Goal: Information Seeking & Learning: Learn about a topic

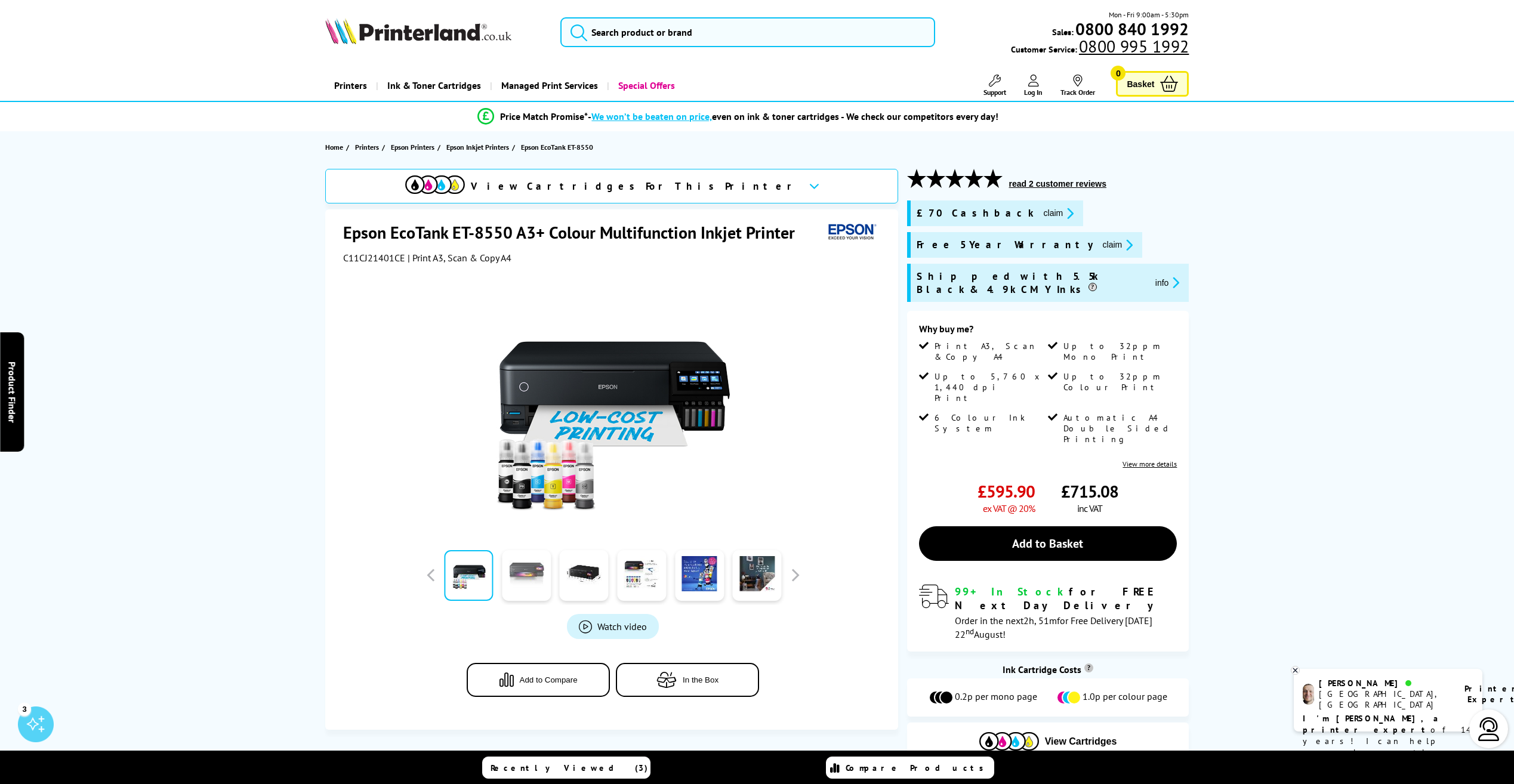
click at [515, 578] on link at bounding box center [526, 575] width 49 height 50
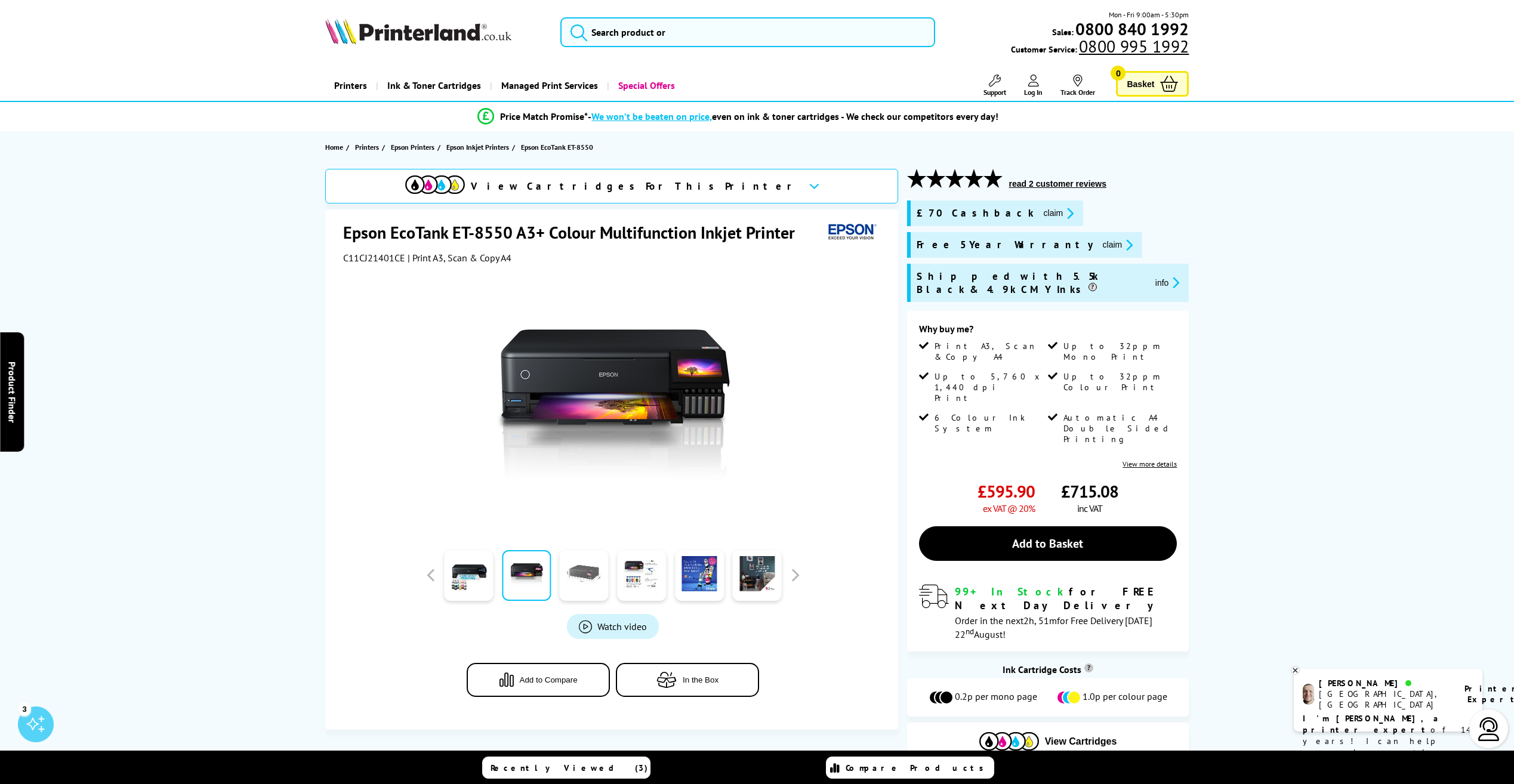
click at [590, 573] on link at bounding box center [584, 575] width 49 height 50
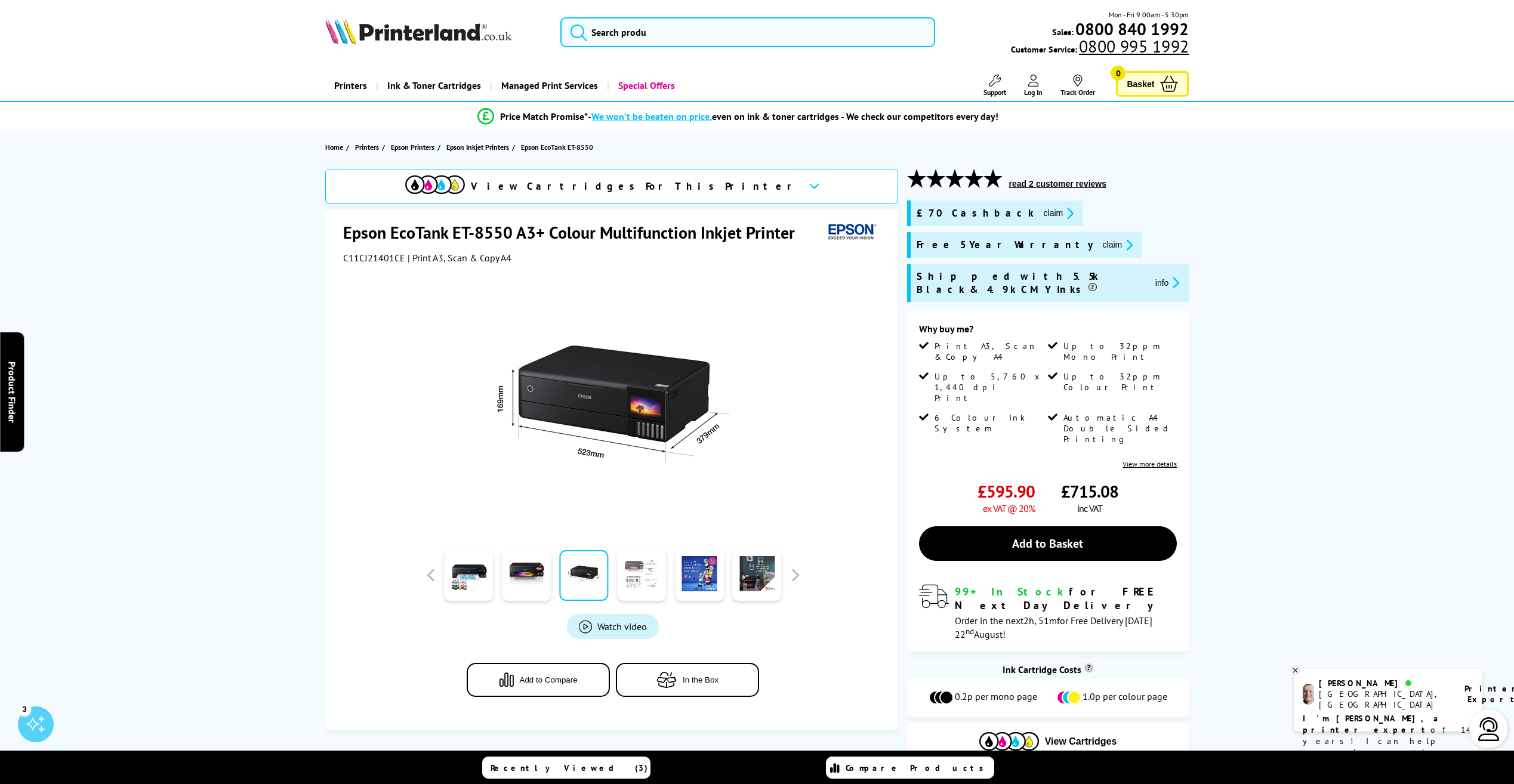
click at [642, 570] on link at bounding box center [641, 575] width 49 height 50
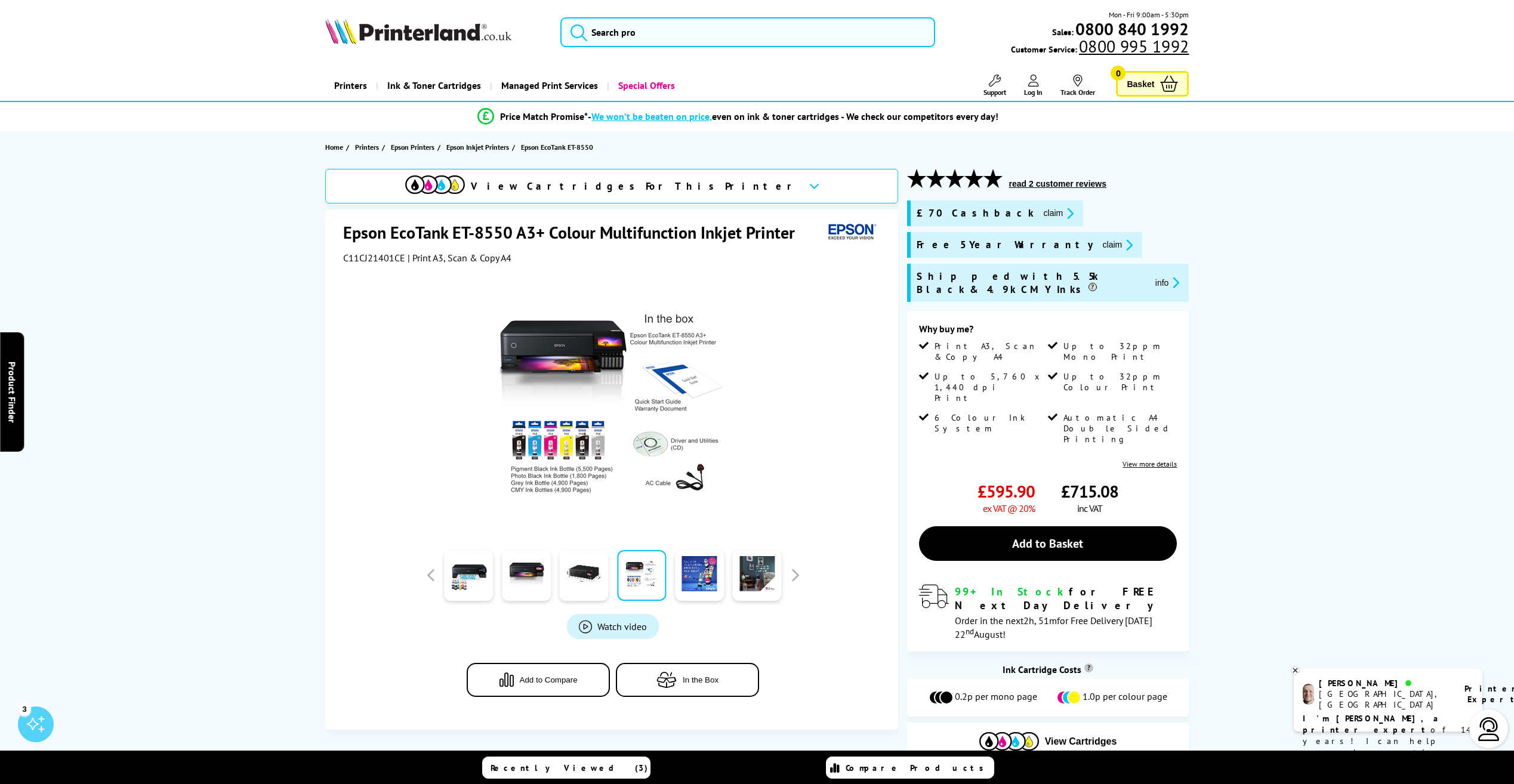
click at [1168, 276] on icon "promo-description" at bounding box center [1173, 282] width 11 height 13
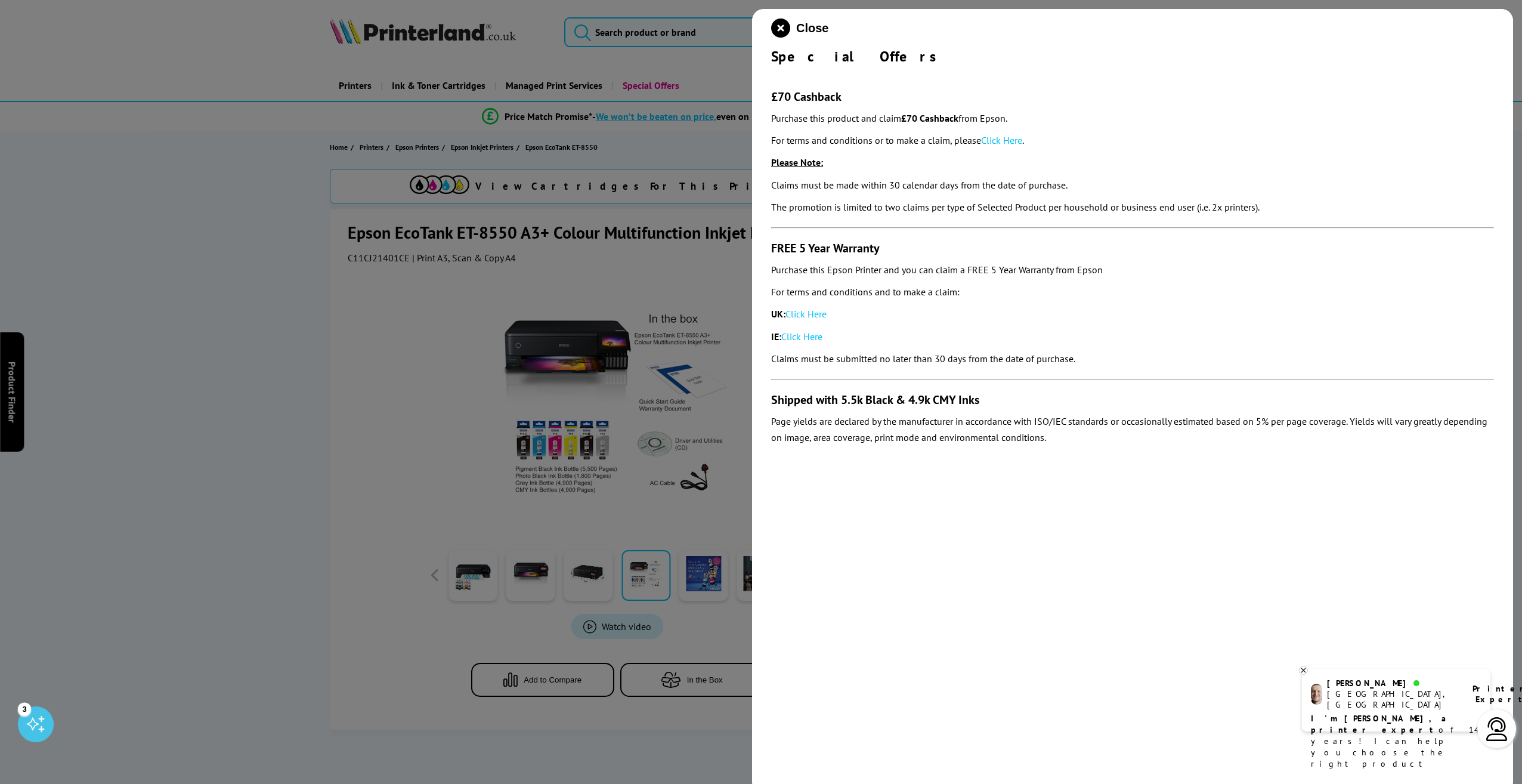
click at [380, 481] on div at bounding box center [761, 392] width 1522 height 784
click at [784, 30] on icon "close modal" at bounding box center [781, 28] width 19 height 19
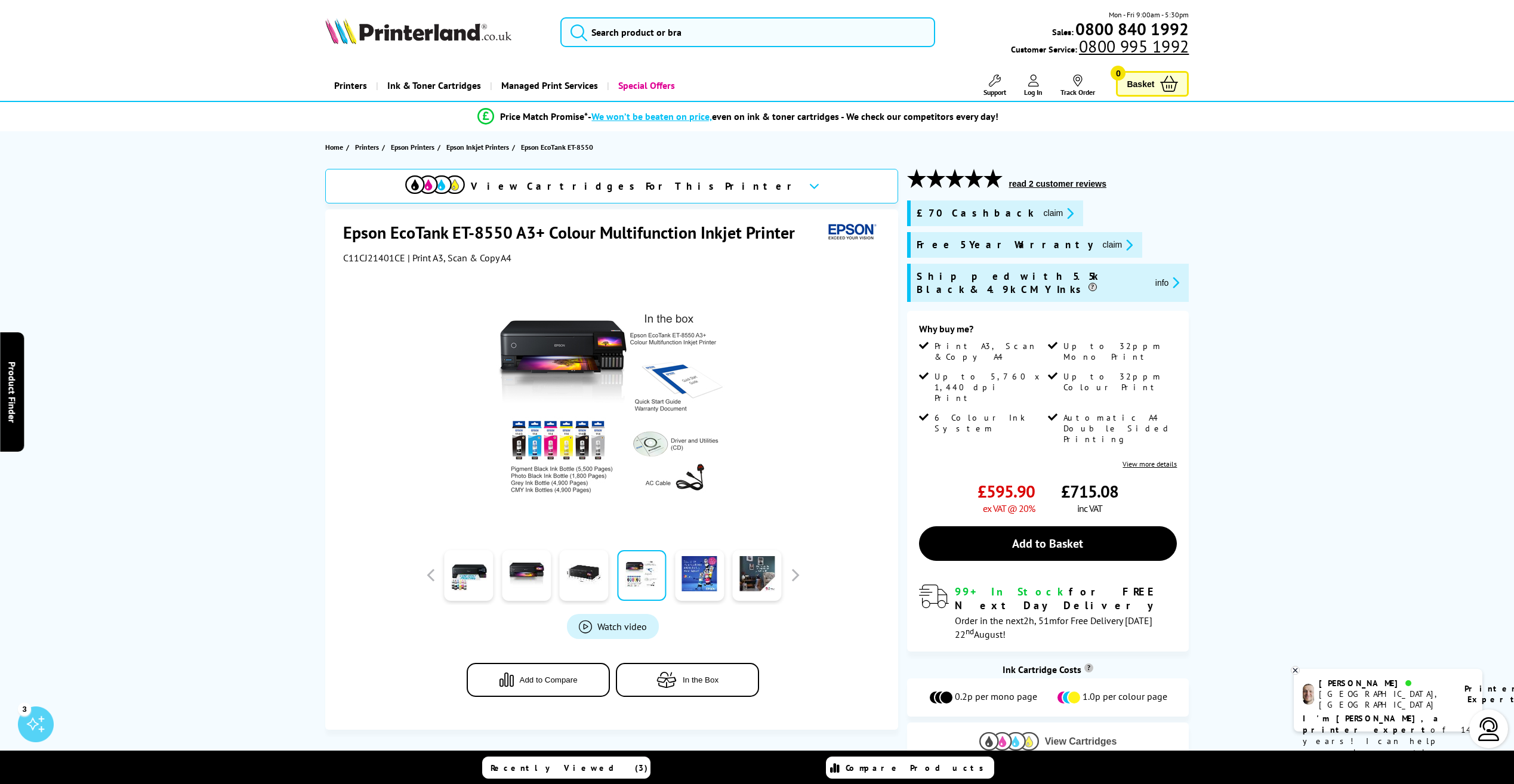
click at [1053, 736] on span "View Cartridges" at bounding box center [1081, 741] width 72 height 11
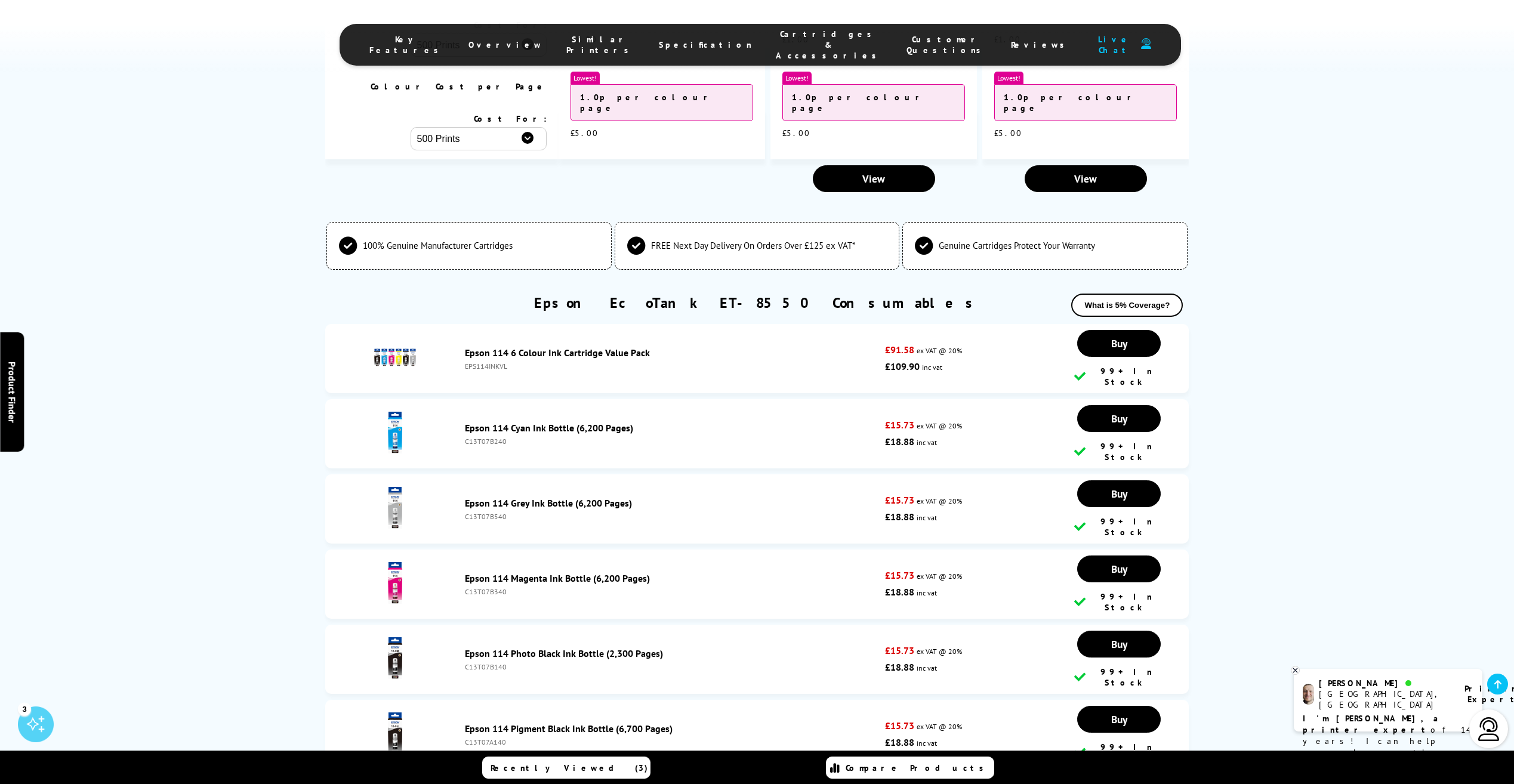
scroll to position [3125, 0]
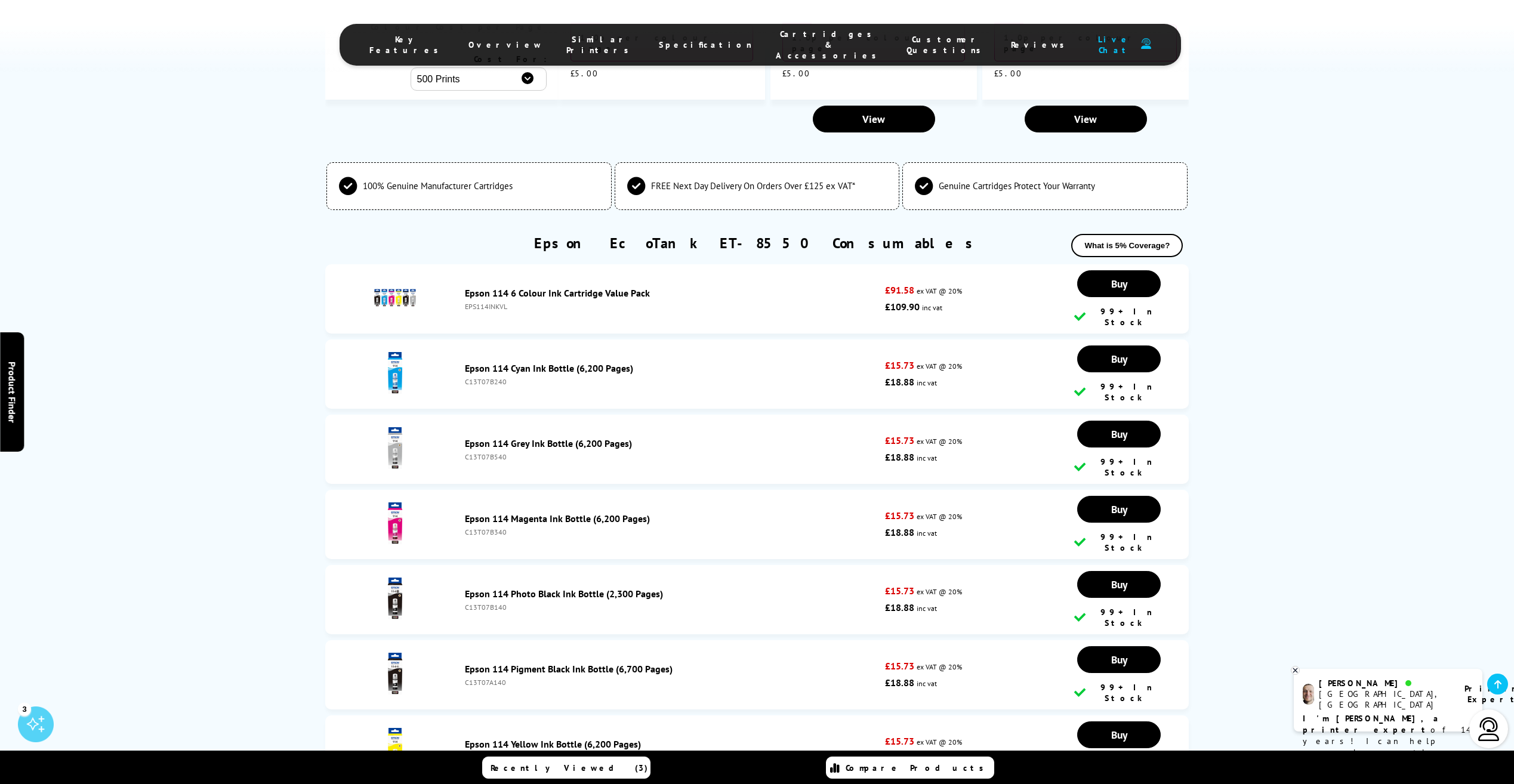
click at [502, 287] on link "Epson 114 6 Colour Ink Cartridge Value Pack" at bounding box center [557, 292] width 185 height 12
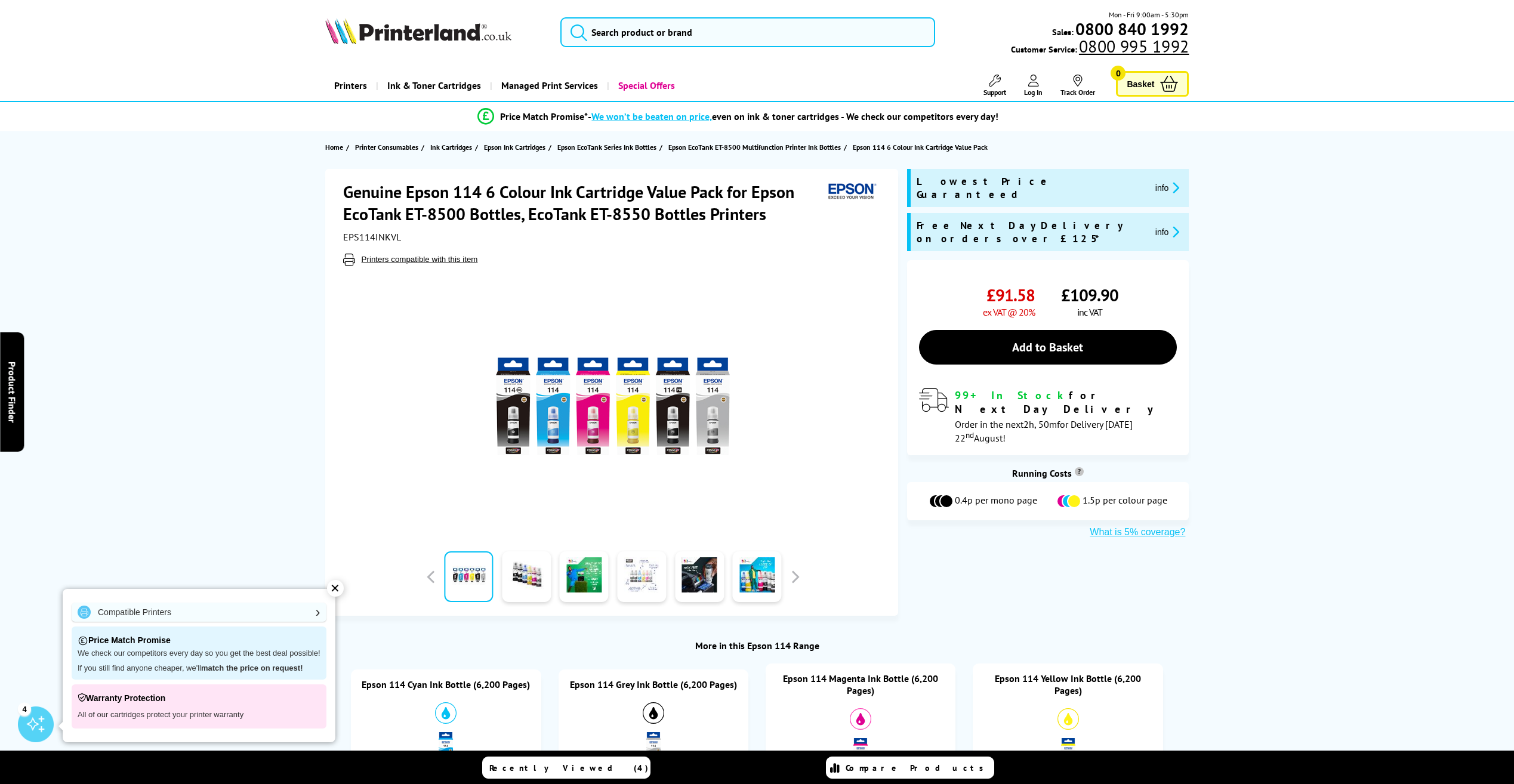
click at [637, 578] on link at bounding box center [641, 576] width 49 height 50
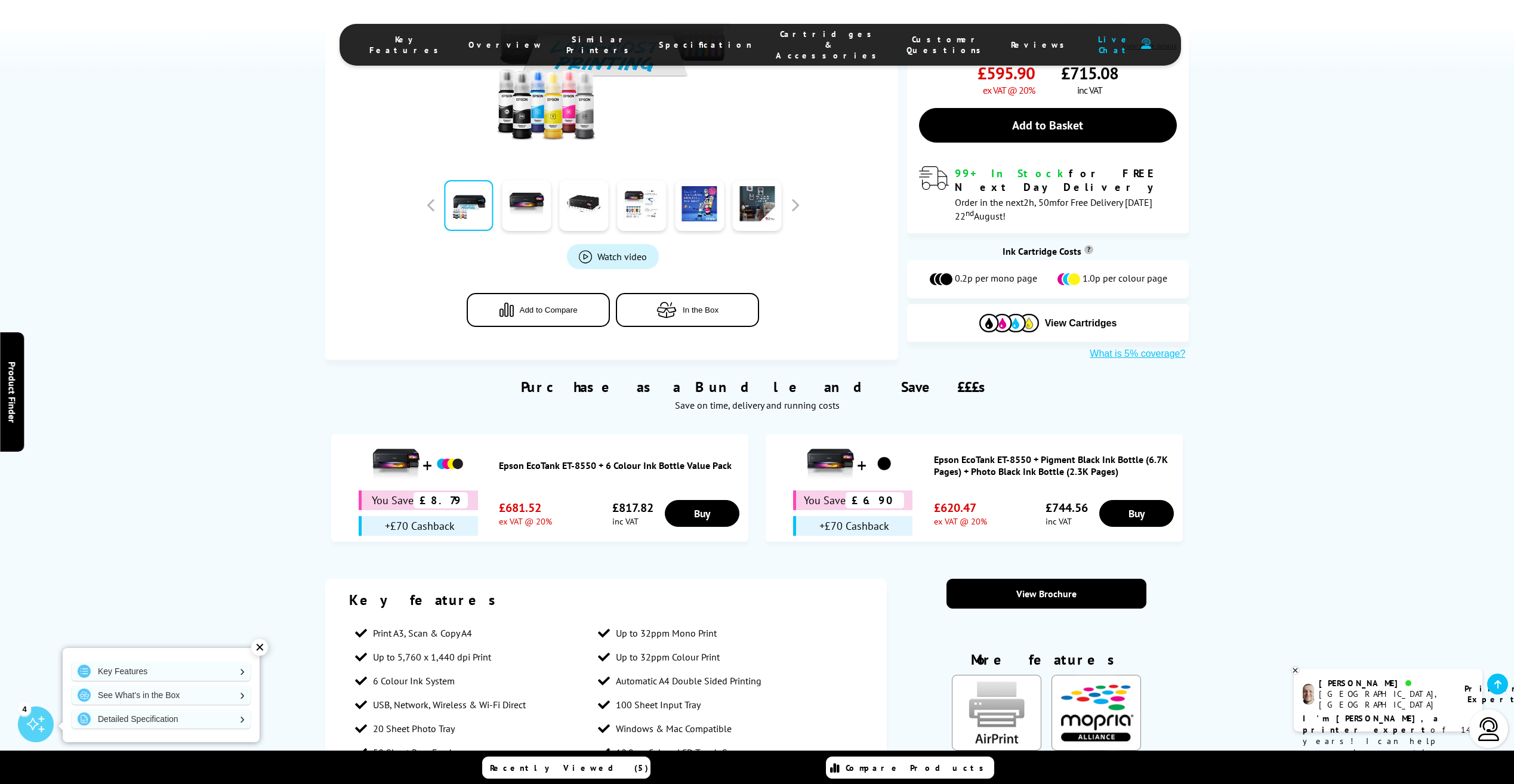
scroll to position [120, 0]
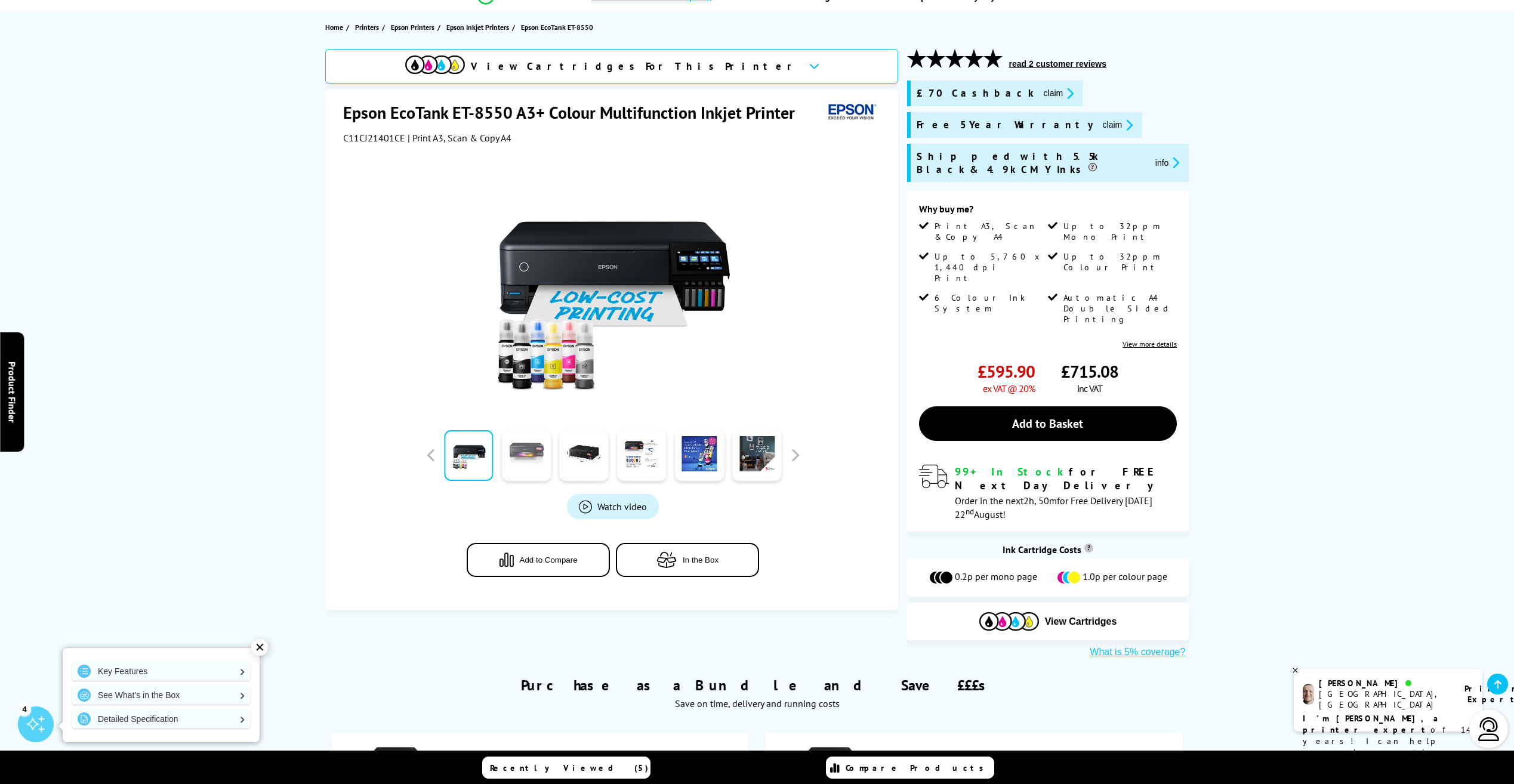
click at [517, 466] on link at bounding box center [526, 455] width 49 height 50
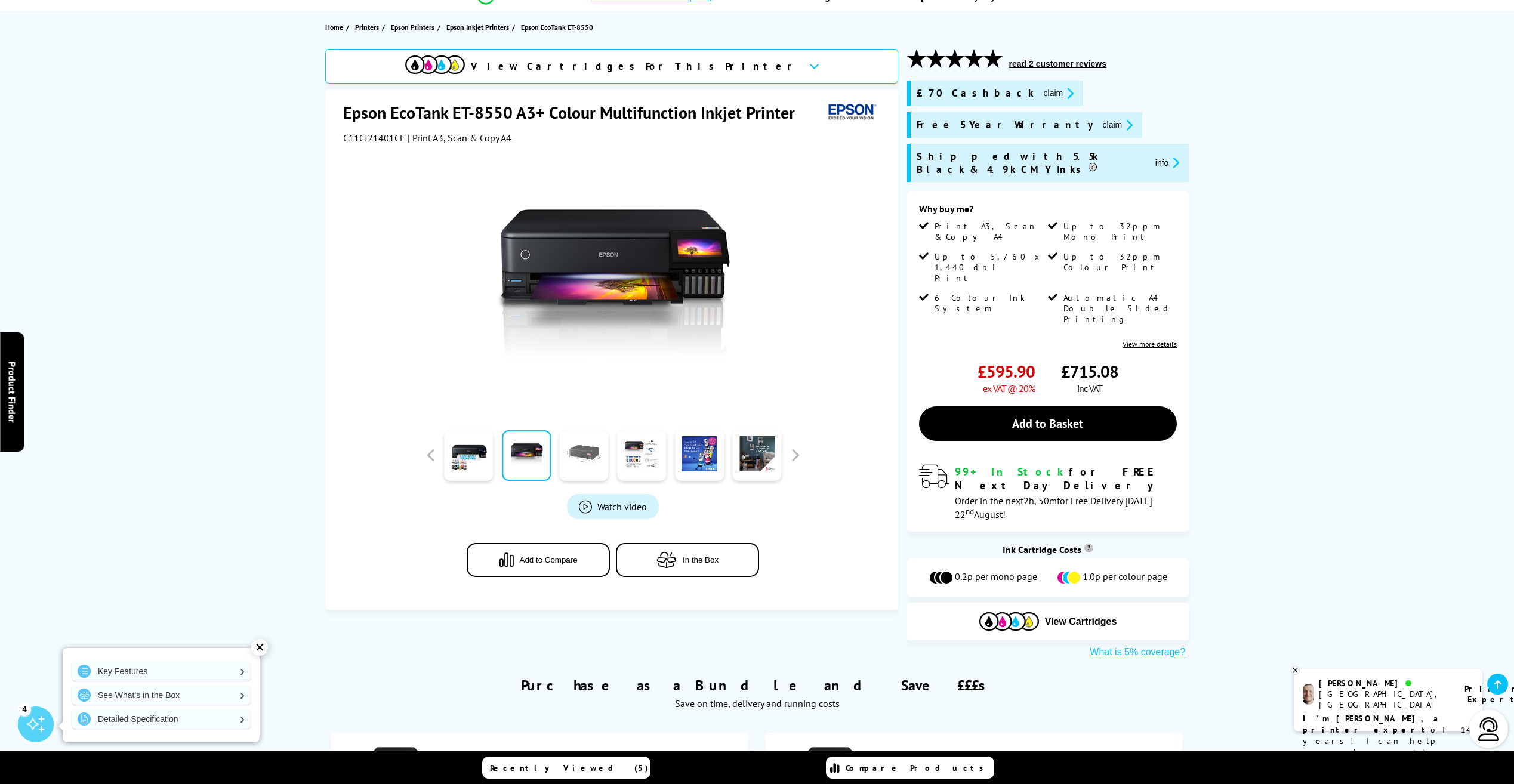
click at [587, 463] on link at bounding box center [584, 455] width 49 height 50
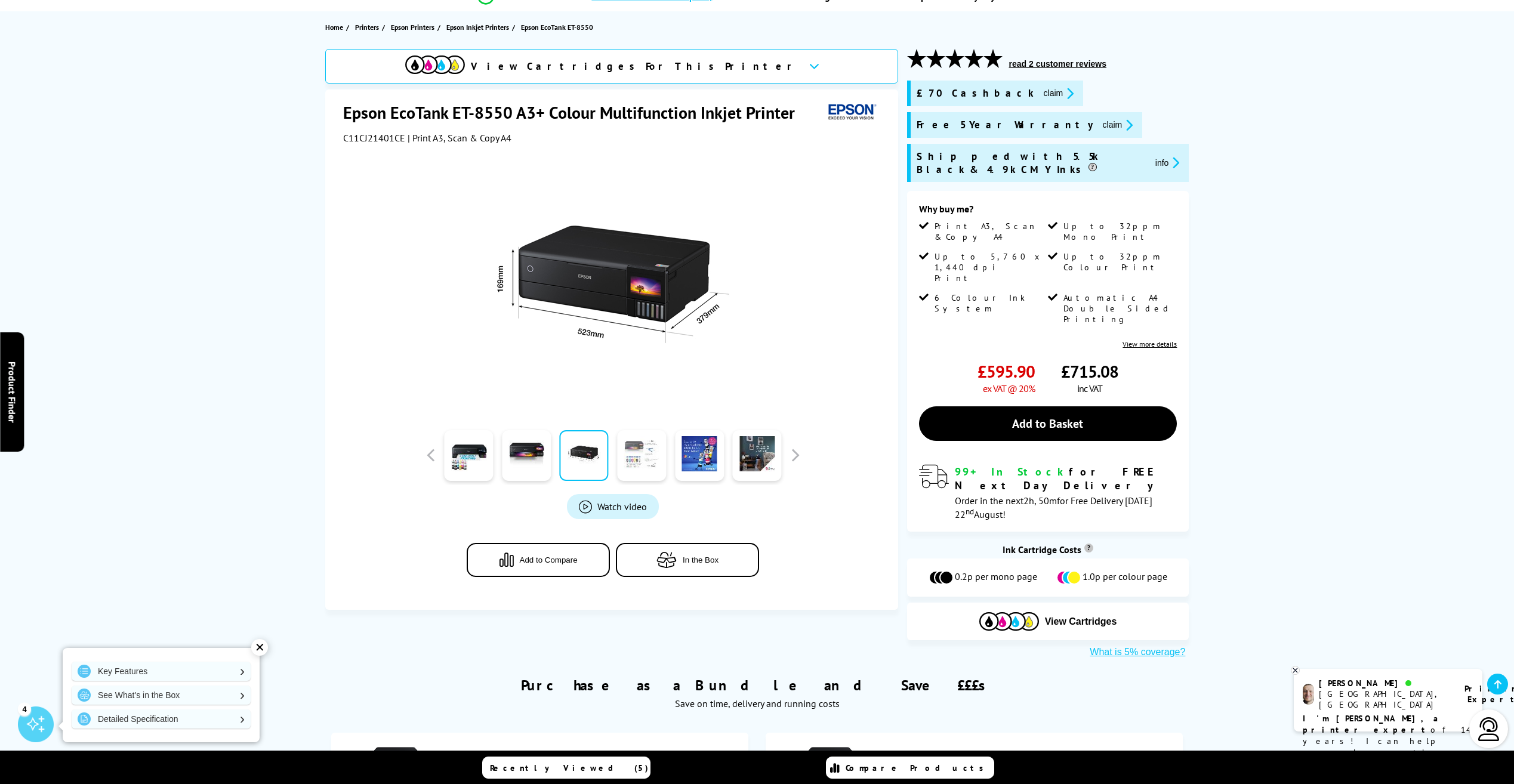
click at [631, 455] on link at bounding box center [641, 455] width 49 height 50
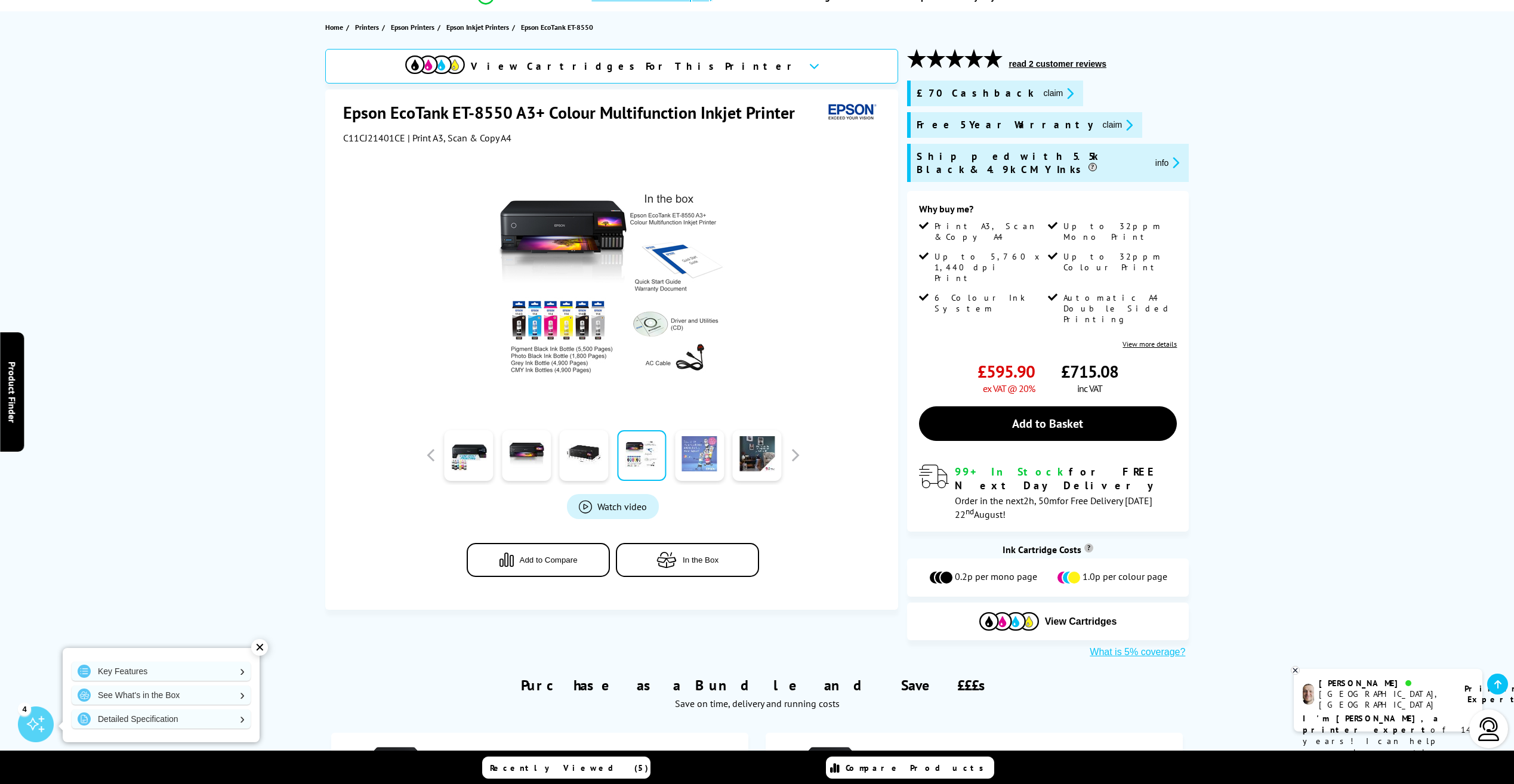
click at [698, 453] on link at bounding box center [699, 455] width 49 height 50
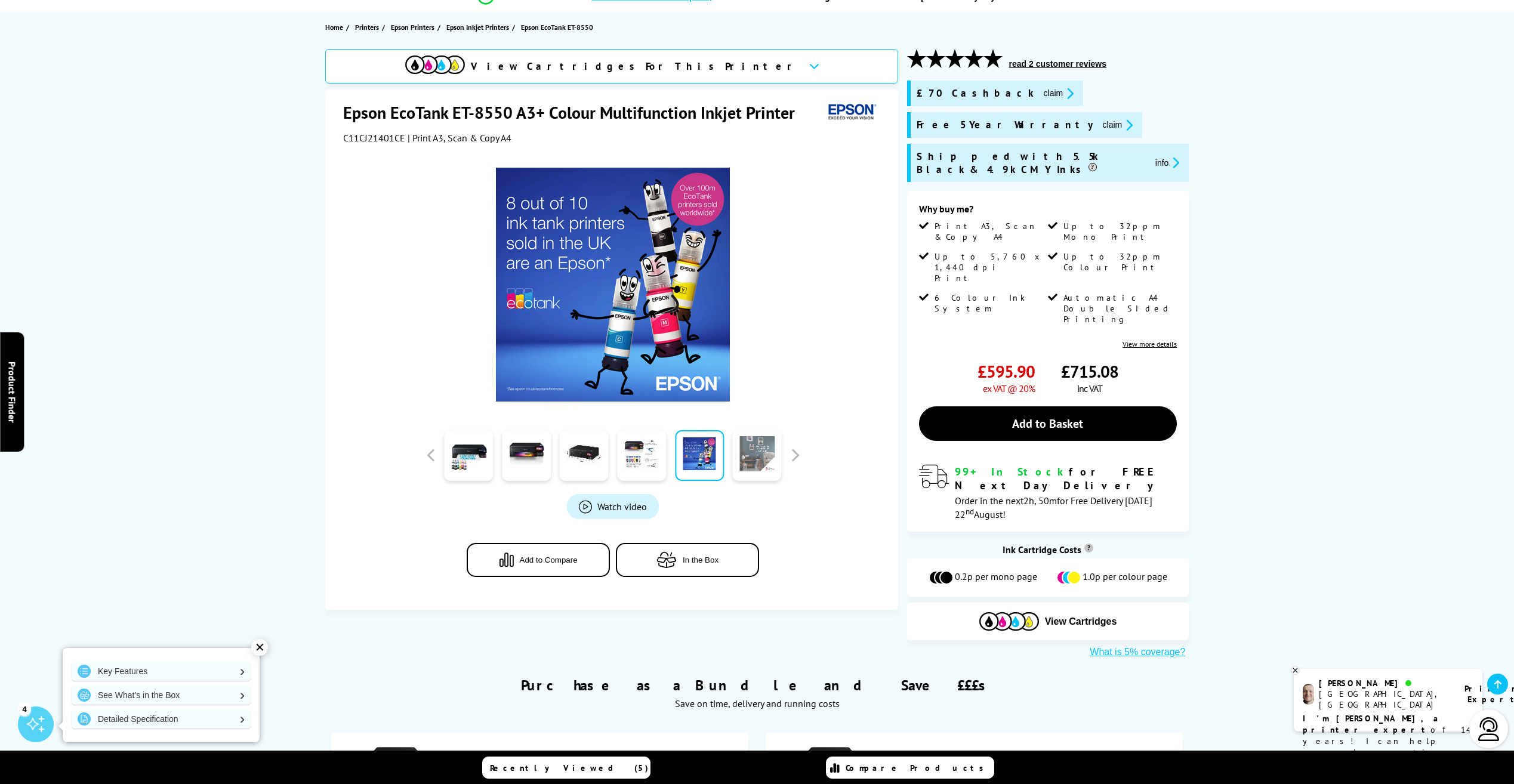
click at [757, 458] on link at bounding box center [757, 455] width 49 height 50
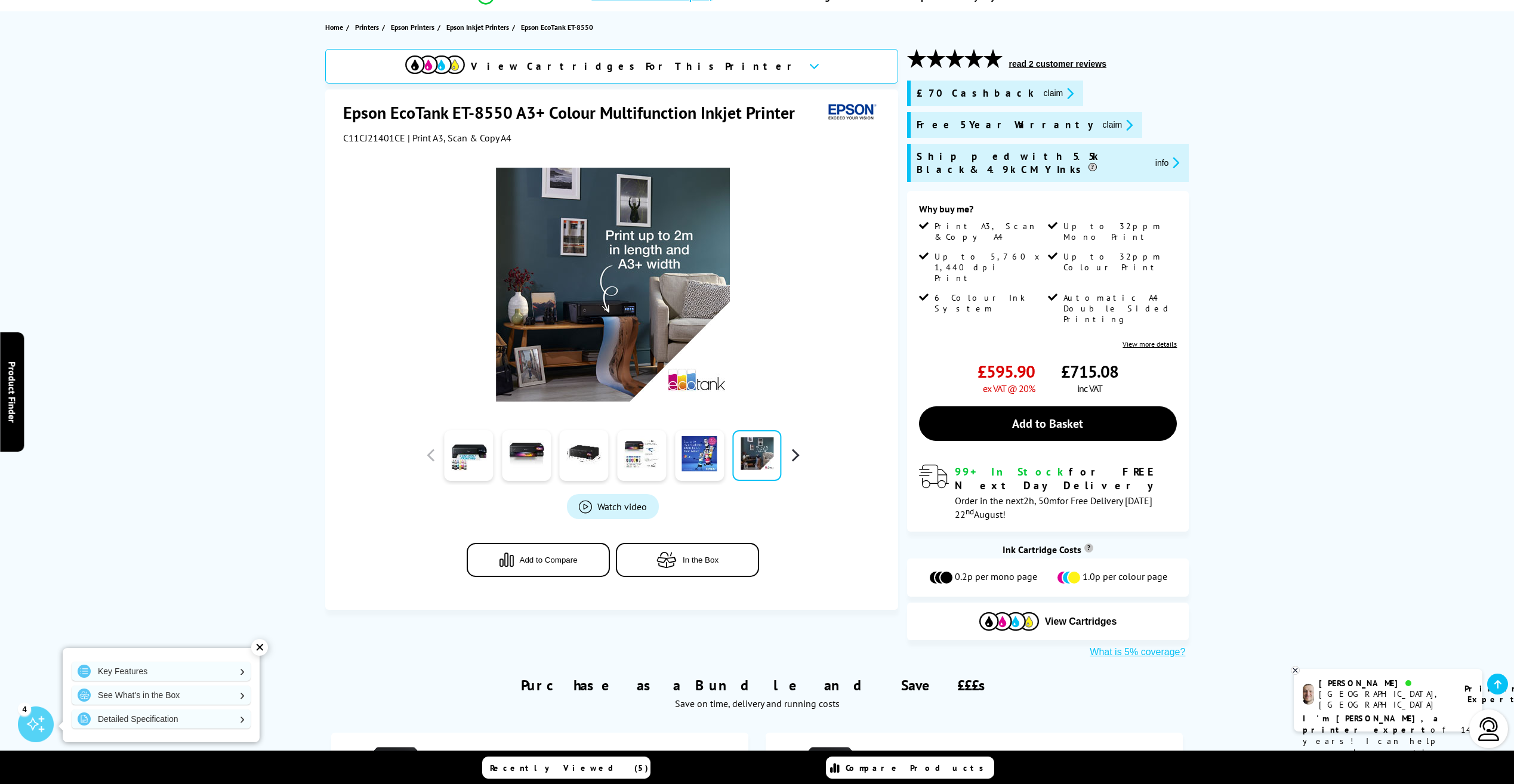
click at [795, 452] on button "button" at bounding box center [794, 455] width 18 height 18
click at [464, 452] on link at bounding box center [468, 455] width 49 height 50
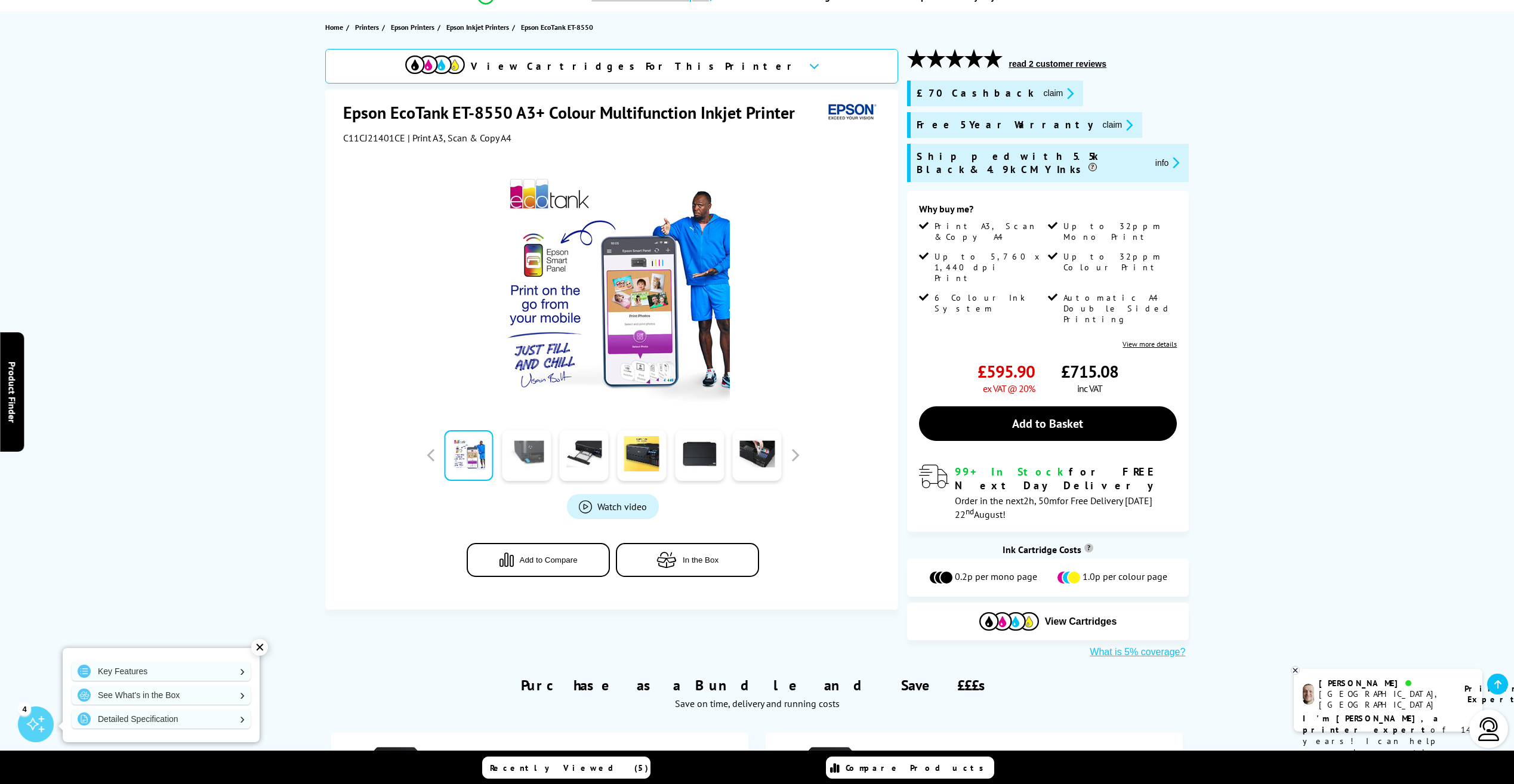
click at [522, 457] on link at bounding box center [526, 455] width 49 height 50
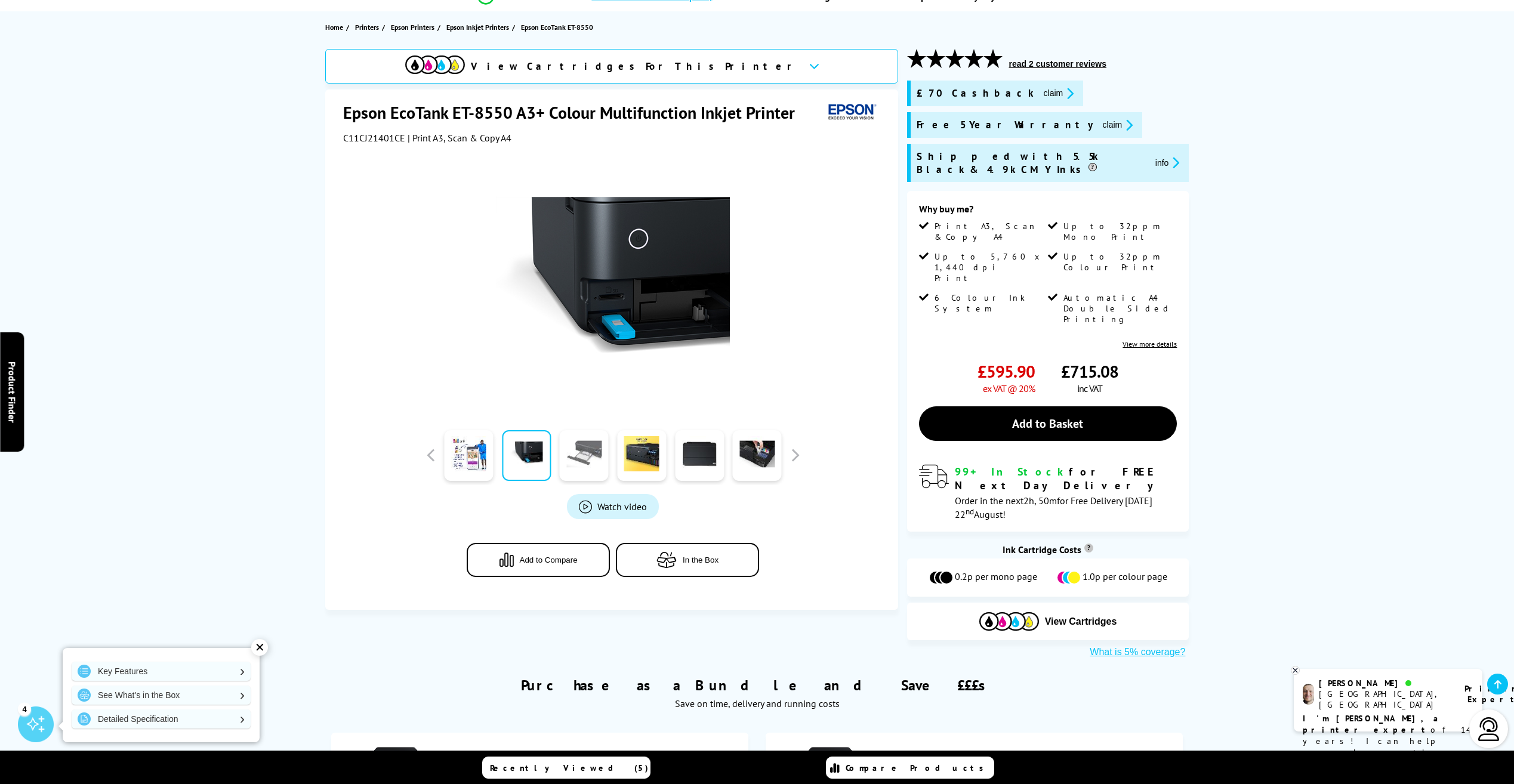
click at [587, 456] on link at bounding box center [584, 455] width 49 height 50
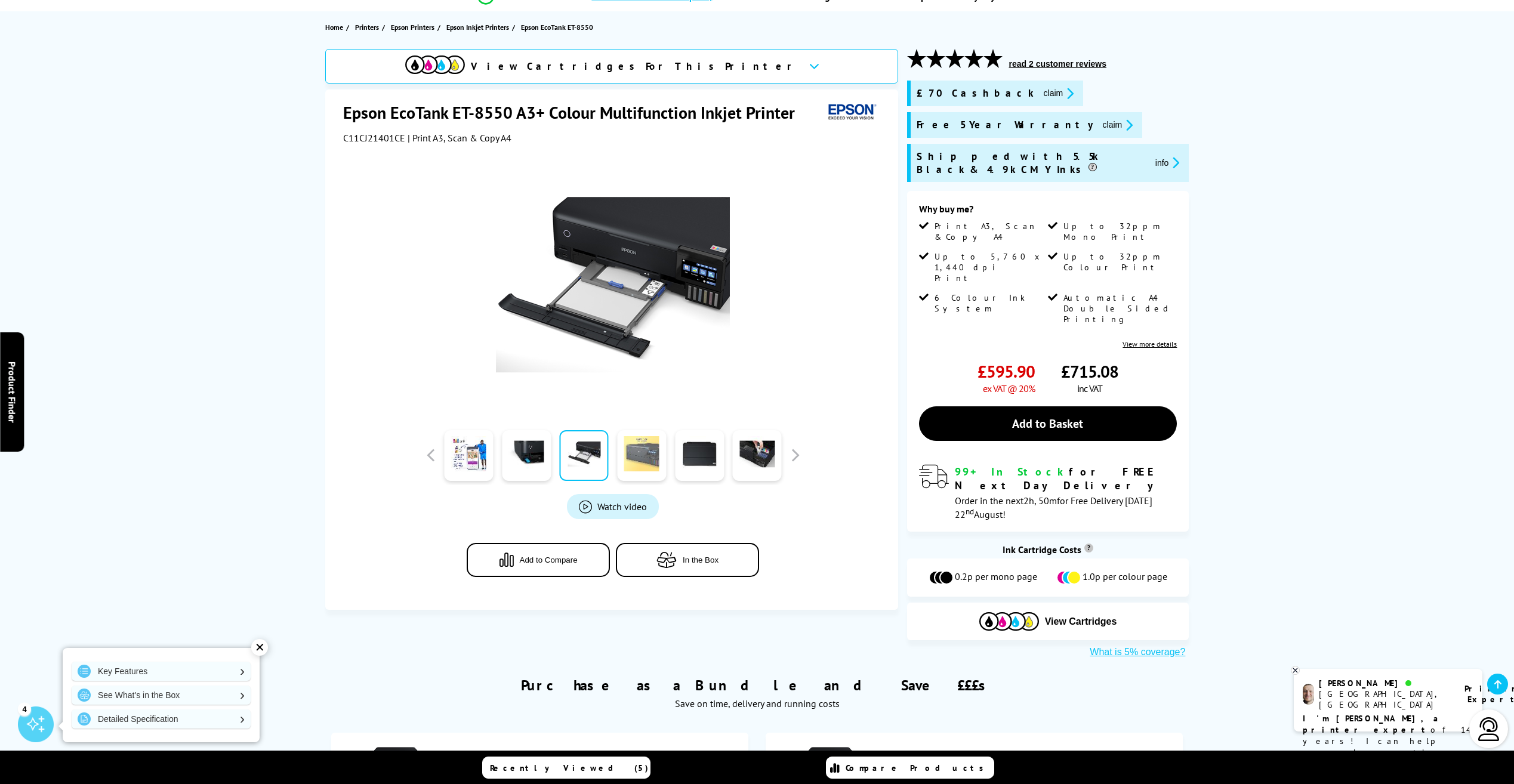
click at [621, 455] on link at bounding box center [641, 455] width 49 height 50
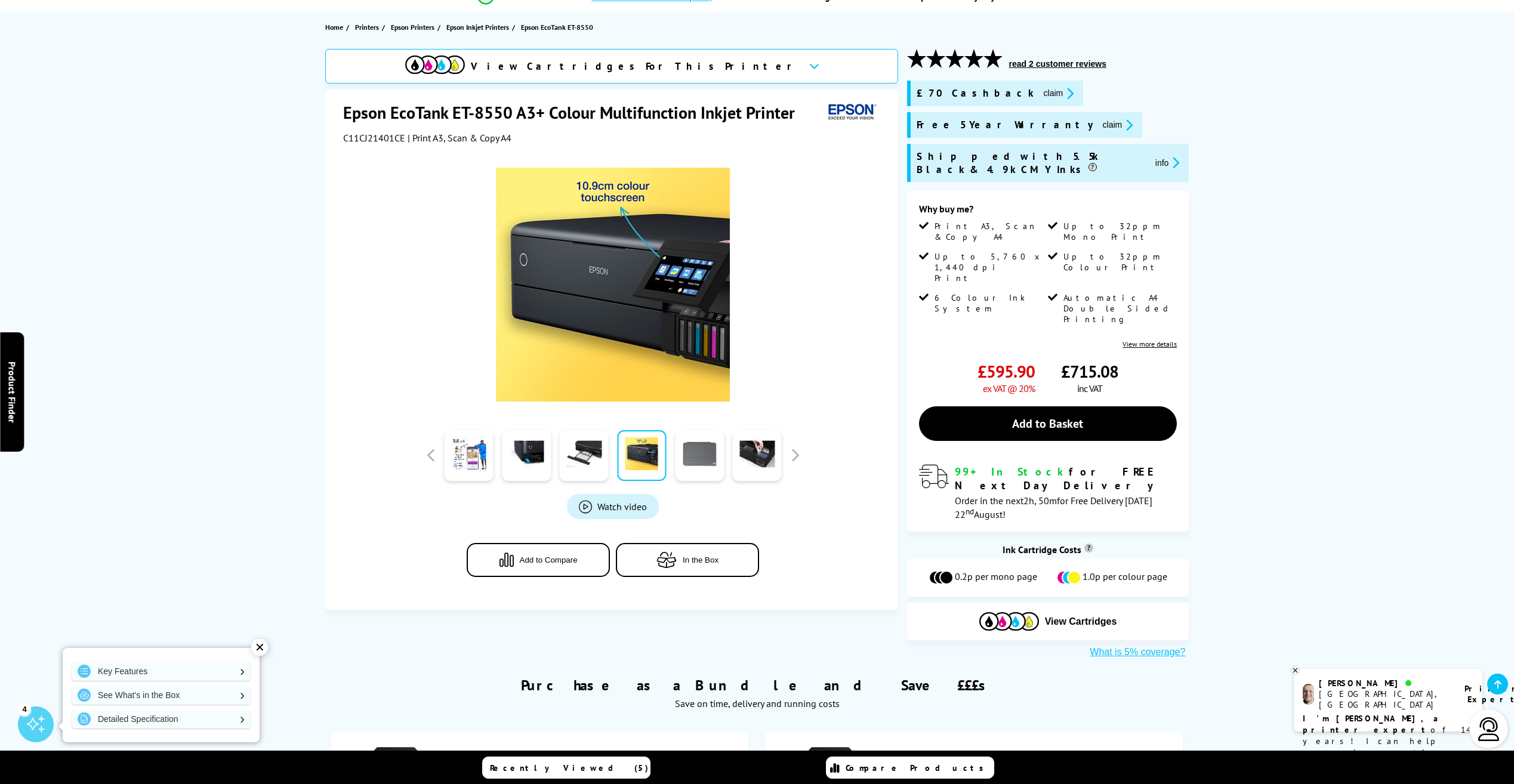
click at [705, 456] on link at bounding box center [699, 455] width 49 height 50
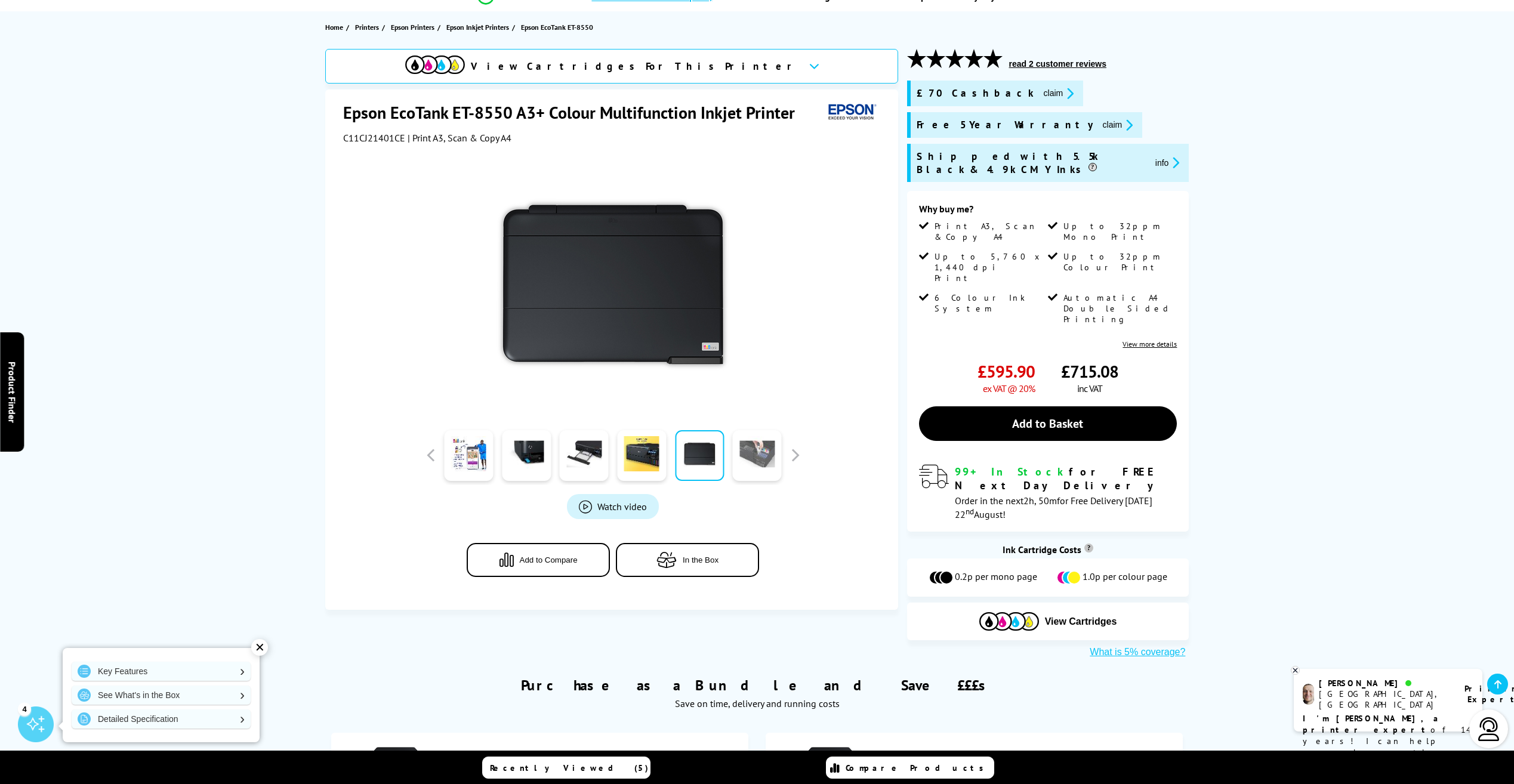
click at [769, 448] on link at bounding box center [757, 455] width 49 height 50
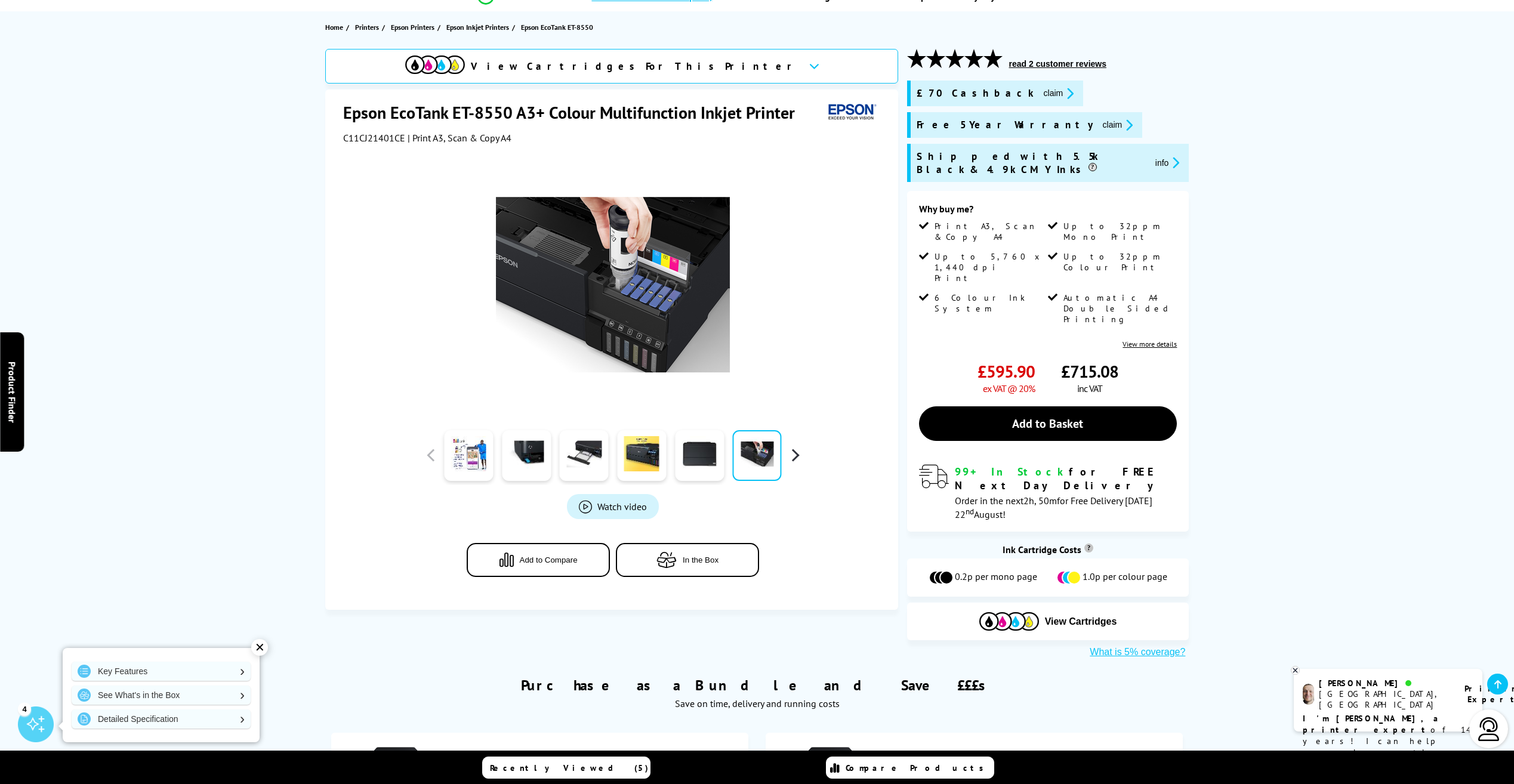
click at [799, 450] on button "button" at bounding box center [794, 455] width 18 height 18
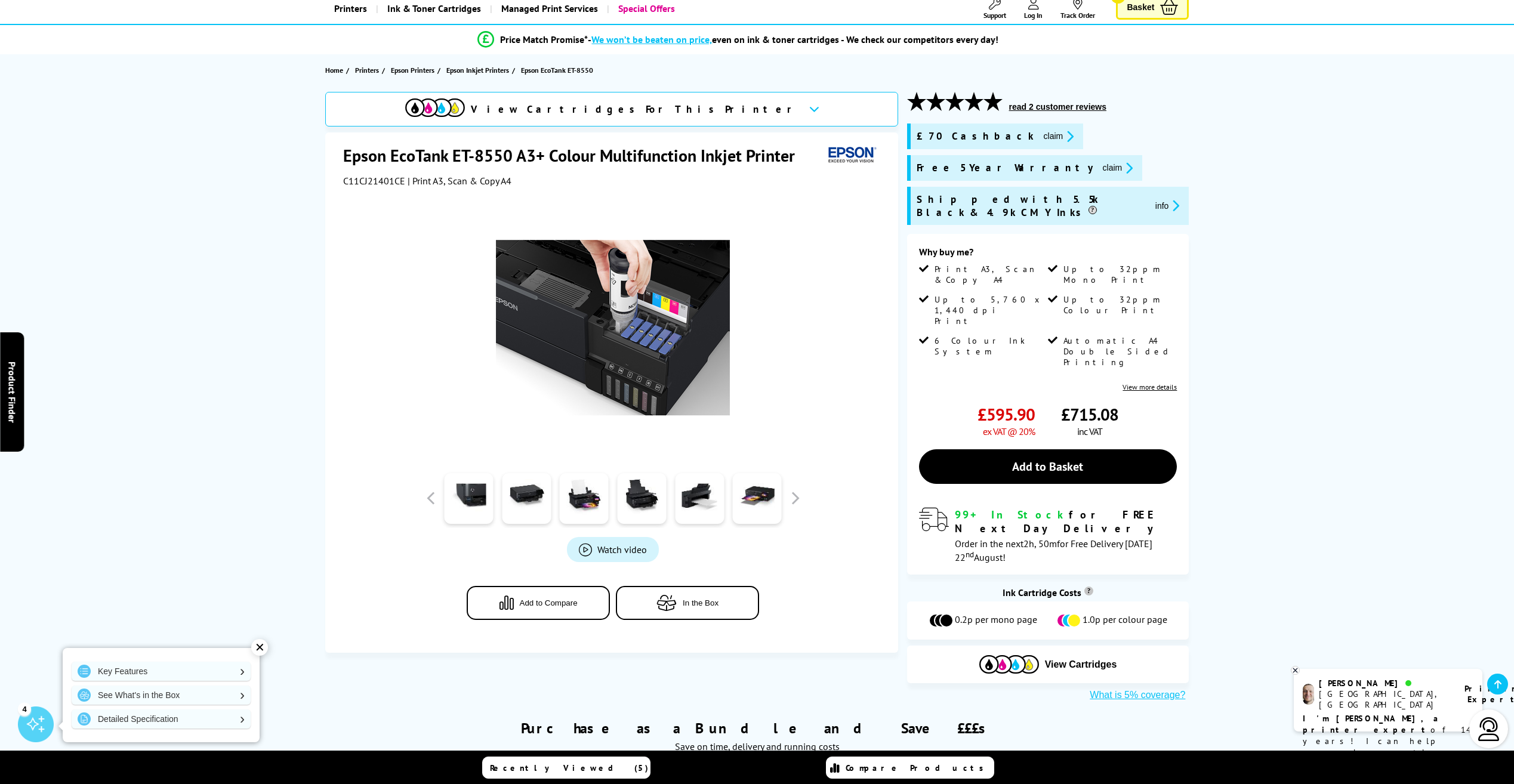
scroll to position [0, 0]
